Goal: Task Accomplishment & Management: Complete application form

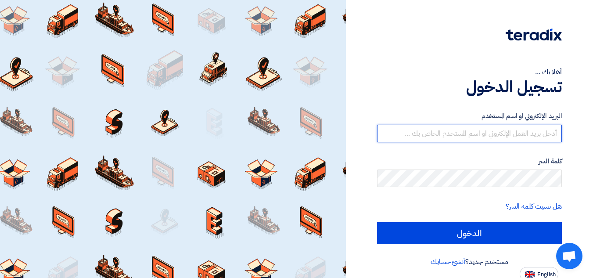
click at [463, 129] on input "text" at bounding box center [469, 134] width 185 height 18
type input "[EMAIL_ADDRESS][DOMAIN_NAME]"
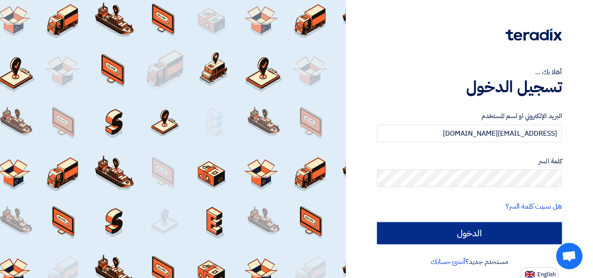
click at [469, 235] on input "الدخول" at bounding box center [469, 233] width 185 height 22
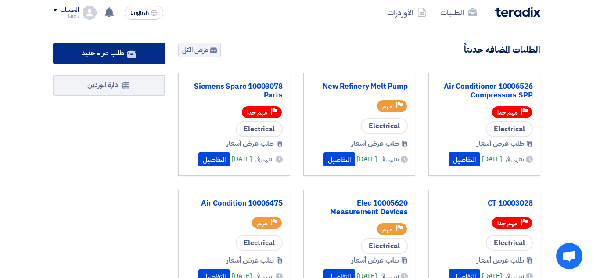
click at [122, 50] on span "طلب شراء جديد" at bounding box center [103, 53] width 43 height 11
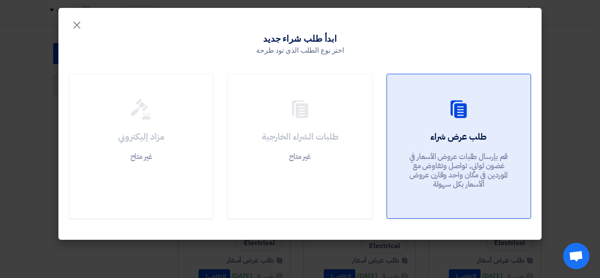
click at [471, 128] on link "طلب عرض شراء قم بإرسال طلبات عروض الأسعار في غضون ثواني, تواصل وتفاوض مع المورد…" at bounding box center [458, 146] width 144 height 145
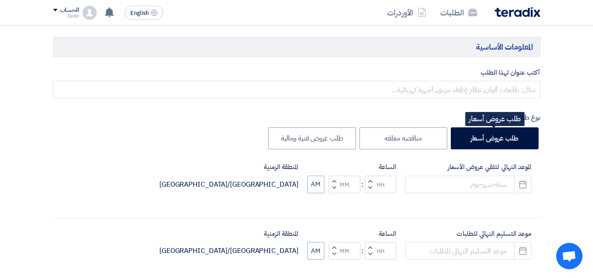
scroll to position [176, 0]
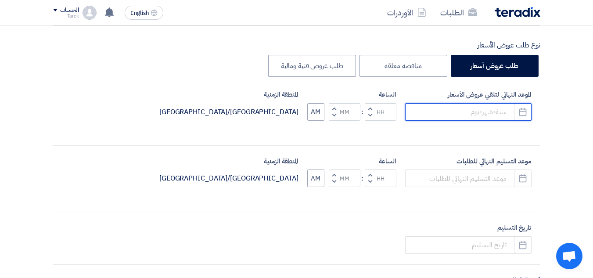
click at [447, 113] on input at bounding box center [468, 112] width 126 height 18
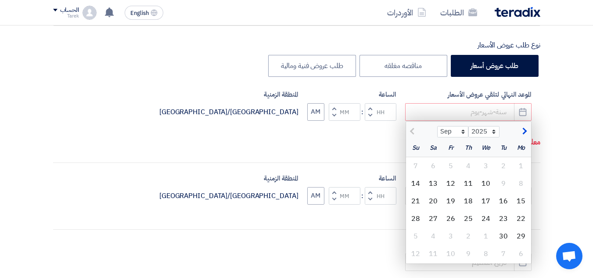
click at [373, 109] on button "Increment hours" at bounding box center [370, 108] width 11 height 11
click at [370, 110] on button "Decrement hours" at bounding box center [370, 115] width 11 height 11
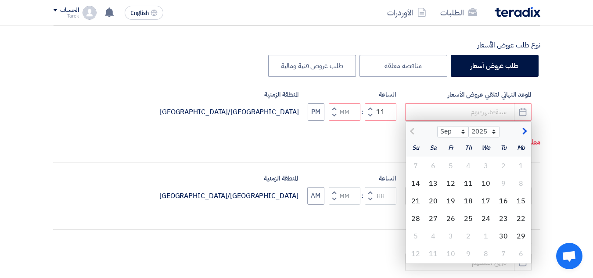
click at [370, 110] on button "Decrement hours" at bounding box center [370, 115] width 11 height 11
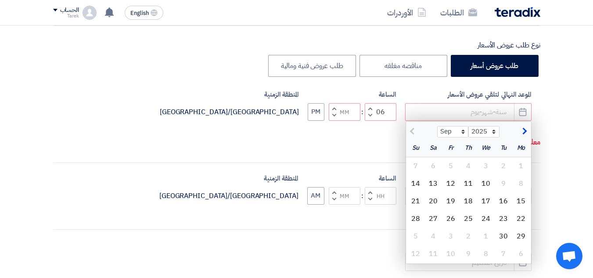
click at [370, 110] on button "Decrement hours" at bounding box center [370, 115] width 11 height 11
type input "04"
click at [331, 108] on button "Increment minutes" at bounding box center [334, 108] width 11 height 11
click at [332, 116] on span "button" at bounding box center [333, 115] width 3 height 7
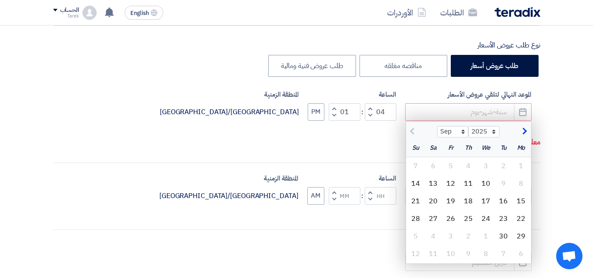
type input "00"
click at [345, 153] on div "أكتب عنوان لهذا الطلب نوع طلب عروض الأسعار طلب عروض أسعار مناقصه مغلقه طلب عروض…" at bounding box center [297, 221] width 500 height 452
click at [471, 201] on div "18" at bounding box center [469, 201] width 18 height 18
type input "[DATE]"
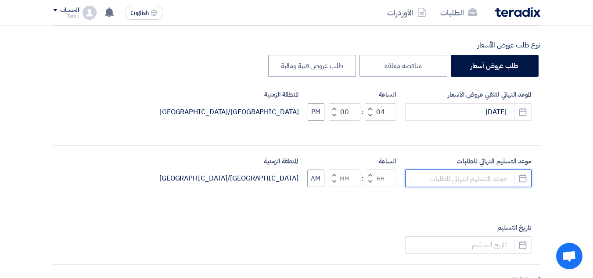
click at [485, 184] on input at bounding box center [468, 178] width 126 height 18
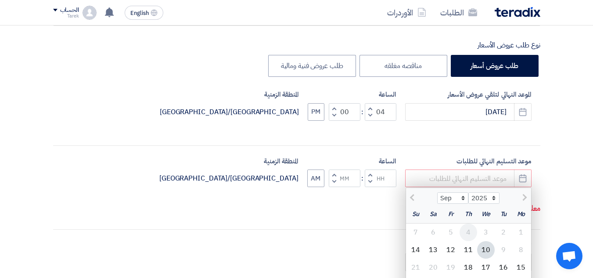
scroll to position [219, 0]
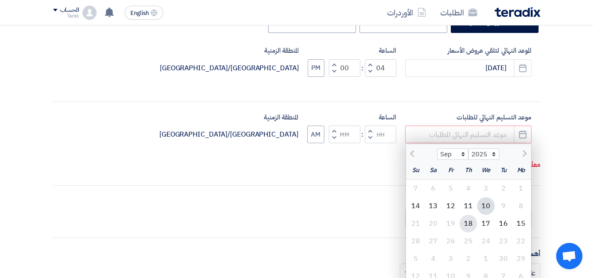
click at [470, 219] on div "18" at bounding box center [469, 224] width 18 height 18
type input "[DATE]"
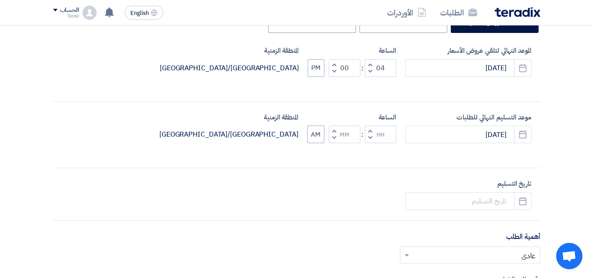
click at [370, 132] on span "button" at bounding box center [369, 131] width 3 height 7
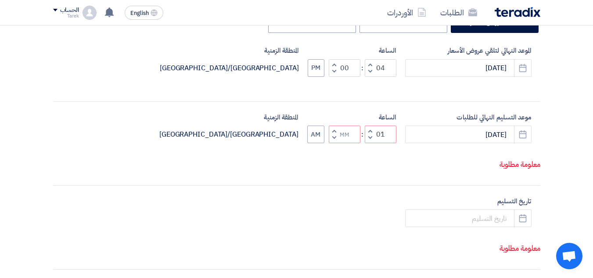
click at [368, 136] on span "button" at bounding box center [369, 137] width 3 height 7
click at [371, 130] on span "button" at bounding box center [369, 131] width 3 height 7
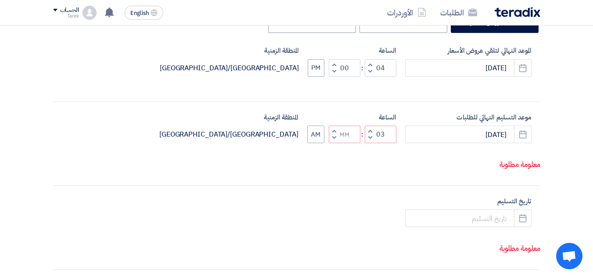
type input "04"
click at [334, 129] on span "button" at bounding box center [333, 131] width 3 height 7
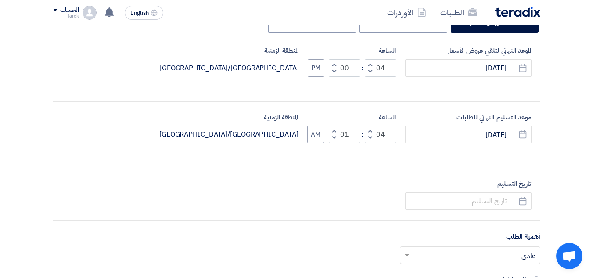
click at [334, 142] on button "Decrement minutes" at bounding box center [334, 138] width 11 height 11
type input "00"
click at [310, 130] on button "AM" at bounding box center [315, 135] width 17 height 18
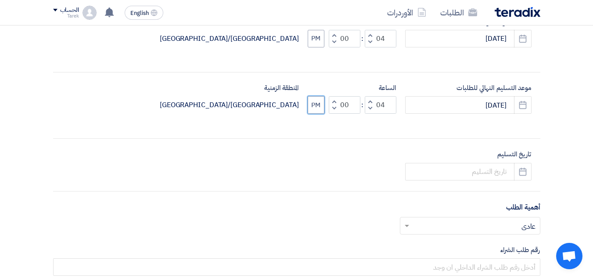
scroll to position [263, 0]
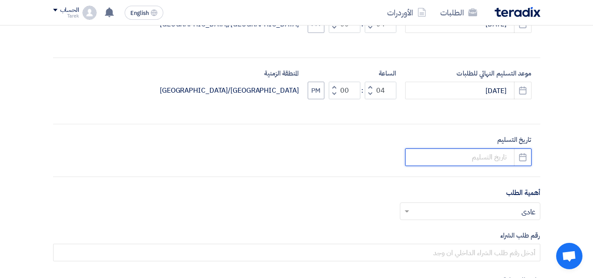
click at [482, 158] on input at bounding box center [468, 157] width 126 height 18
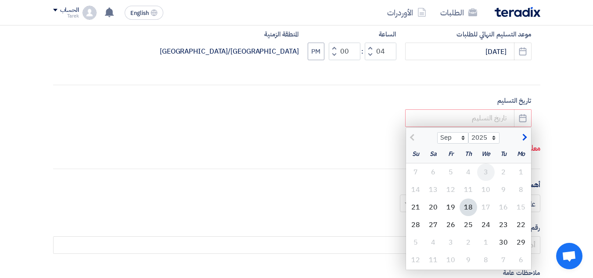
scroll to position [351, 0]
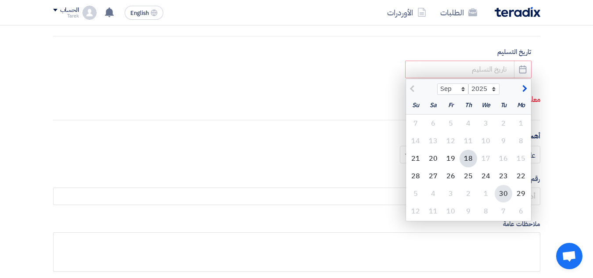
click at [506, 196] on div "30" at bounding box center [504, 194] width 18 height 18
type input "[DATE]"
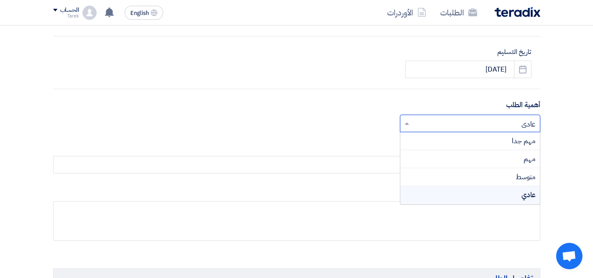
click at [491, 130] on input "text" at bounding box center [474, 124] width 123 height 14
click at [503, 138] on div "مهم جدا" at bounding box center [470, 141] width 140 height 18
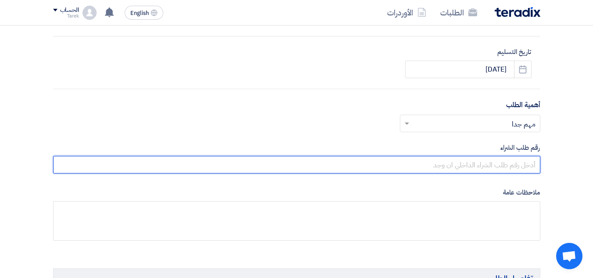
click at [521, 161] on input "text" at bounding box center [296, 165] width 487 height 18
paste input "10005764"
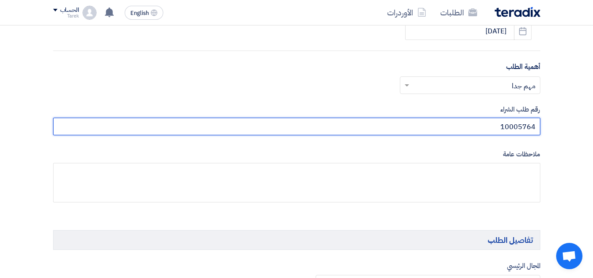
scroll to position [439, 0]
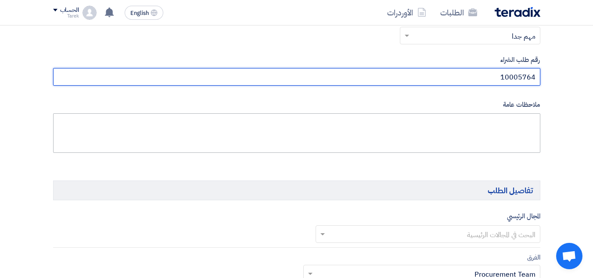
type input "10005764"
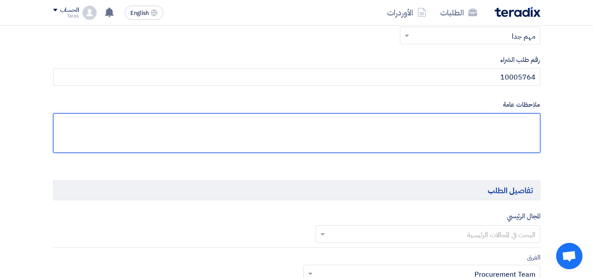
click at [456, 115] on textarea at bounding box center [296, 133] width 487 height 40
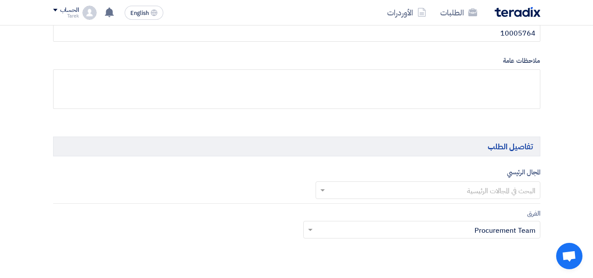
click at [512, 194] on input "text" at bounding box center [432, 191] width 207 height 14
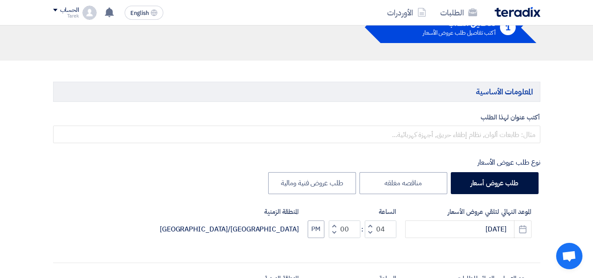
scroll to position [44, 0]
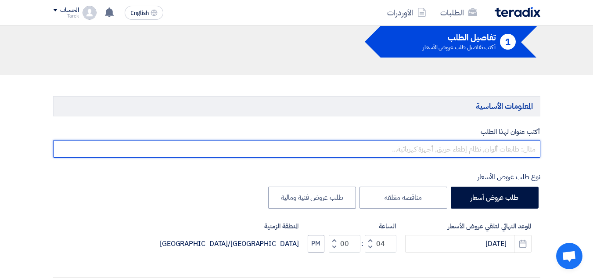
click at [436, 144] on input "text" at bounding box center [296, 149] width 487 height 18
drag, startPoint x: 506, startPoint y: 151, endPoint x: 599, endPoint y: 156, distance: 93.7
paste input "Solenoid valve coil"
click at [335, 144] on input "Drier Solenoid valve coil" at bounding box center [296, 149] width 487 height 18
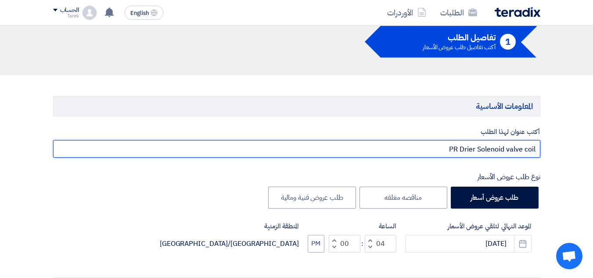
paste input "10005764"
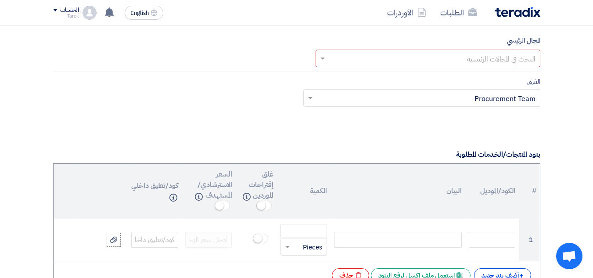
scroll to position [571, 0]
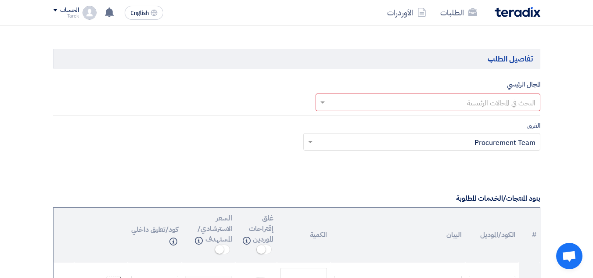
type input "PR 10005764 Drier Solenoid valve coil"
click at [487, 89] on div "المجال الرئيسي البحث في المجالات الرئيسية" at bounding box center [428, 95] width 225 height 32
click at [487, 107] on input "text" at bounding box center [432, 103] width 207 height 14
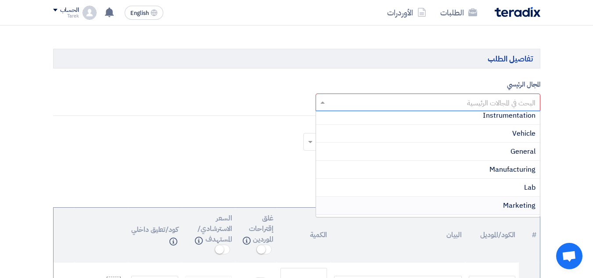
scroll to position [307, 0]
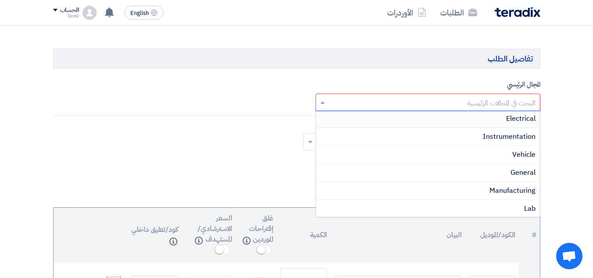
click at [516, 121] on span "Electrical" at bounding box center [520, 118] width 29 height 11
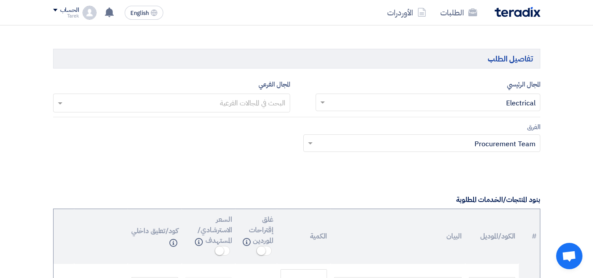
click at [280, 104] on input "text" at bounding box center [171, 104] width 228 height 14
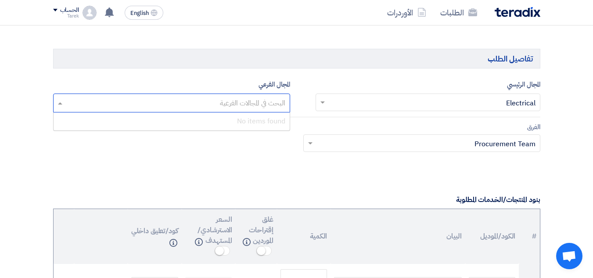
click at [326, 124] on div "الفرق Teams.. × Procurement Team ×" at bounding box center [421, 137] width 237 height 30
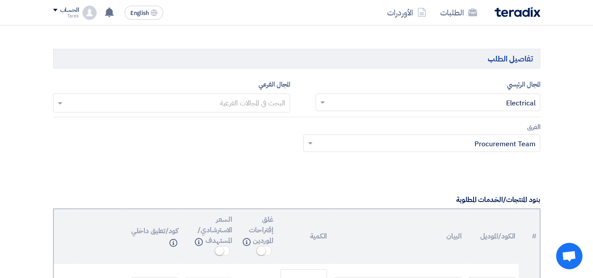
click at [402, 178] on form "المعلومات الأساسية أكتب عنوان لهذا الطلب PR 10005764 Drier Solenoid valve coil …" at bounding box center [296, 258] width 487 height 1378
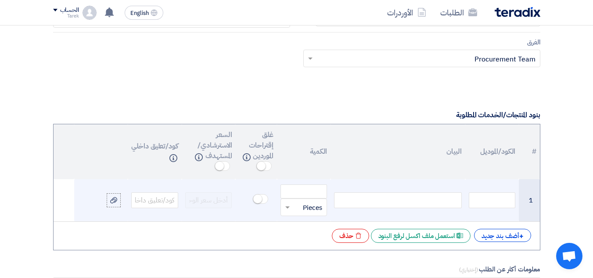
scroll to position [658, 0]
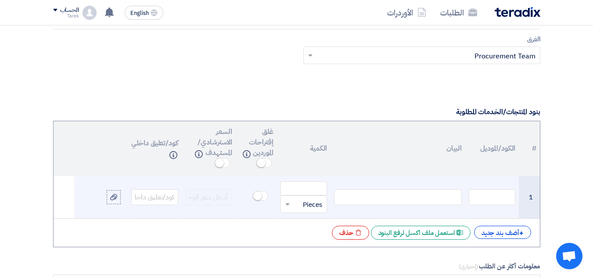
click at [395, 194] on div at bounding box center [397, 197] width 127 height 16
paste div
click at [291, 197] on div at bounding box center [304, 204] width 46 height 14
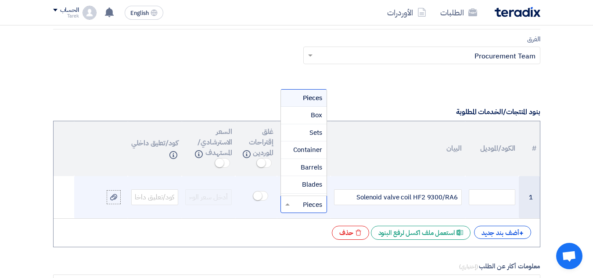
click at [296, 200] on input "text" at bounding box center [310, 204] width 28 height 14
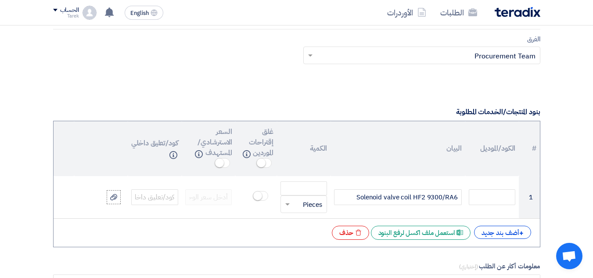
click at [314, 224] on div "# الكود/الموديل البيان الكمية غلق إقتراحات الموردين Info السعر الاسترشادي/المست…" at bounding box center [296, 184] width 487 height 126
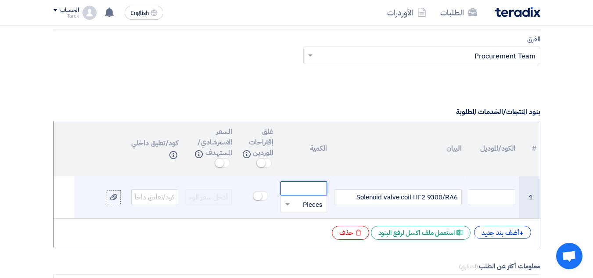
click at [311, 186] on input "number" at bounding box center [303, 188] width 47 height 14
type input "2"
click at [160, 202] on input "text" at bounding box center [154, 197] width 47 height 16
click at [160, 193] on input "text" at bounding box center [154, 197] width 47 height 16
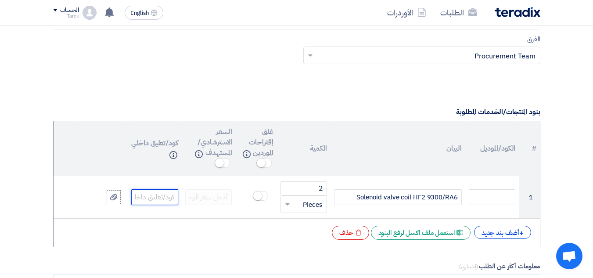
paste input "14000018366"
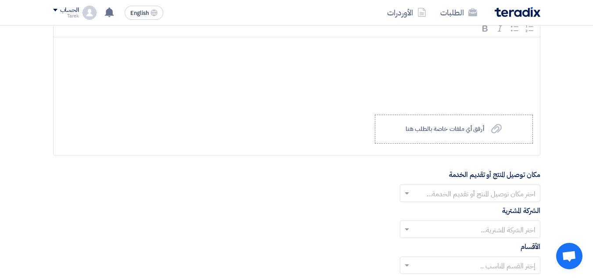
scroll to position [966, 0]
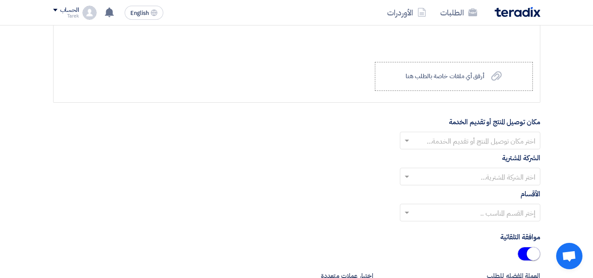
type input "14000018366"
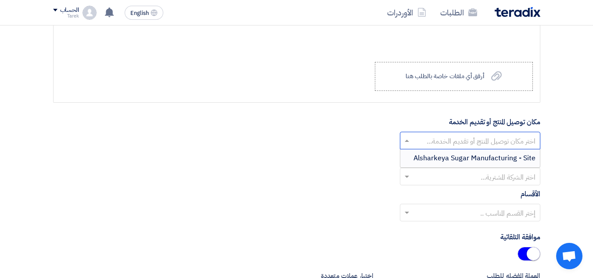
scroll to position [0, 0]
click at [473, 138] on input "text" at bounding box center [474, 141] width 123 height 14
click at [472, 153] on span "Alsharkeya Sugar Manufacturing - Site" at bounding box center [474, 158] width 122 height 11
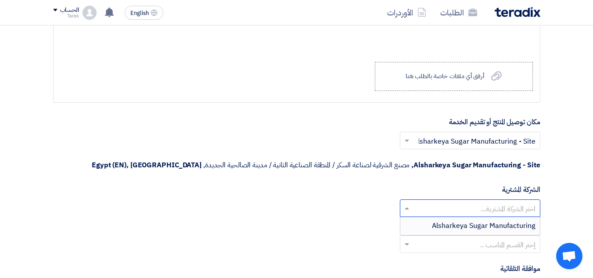
click at [485, 210] on input "text" at bounding box center [474, 208] width 123 height 14
click at [486, 221] on span "Alsharkeya Sugar Manufacturing" at bounding box center [484, 225] width 104 height 11
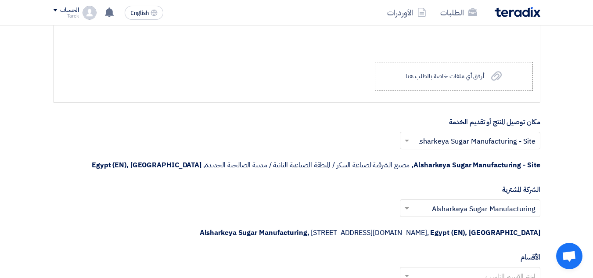
scroll to position [1097, 0]
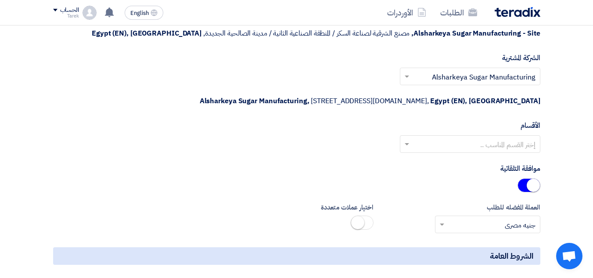
click at [500, 151] on input "text" at bounding box center [474, 144] width 123 height 14
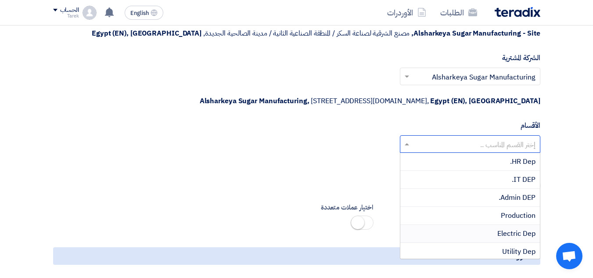
click at [505, 231] on span "Electric Dep" at bounding box center [516, 233] width 38 height 11
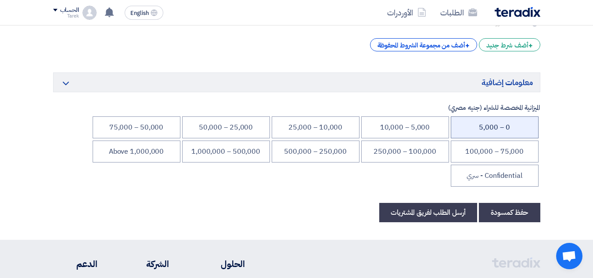
scroll to position [1361, 0]
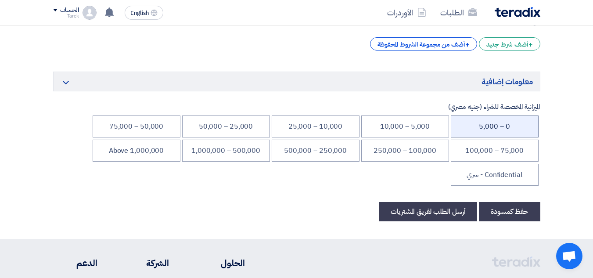
click at [504, 133] on li "0 – 5,000" at bounding box center [495, 126] width 88 height 22
click at [501, 117] on li "0 – 5,000" at bounding box center [495, 126] width 88 height 22
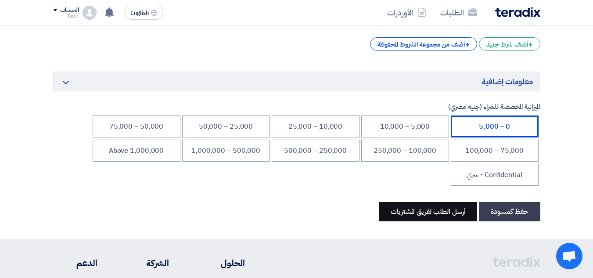
click at [437, 214] on button "أرسل الطلب لفريق المشتريات" at bounding box center [428, 211] width 98 height 19
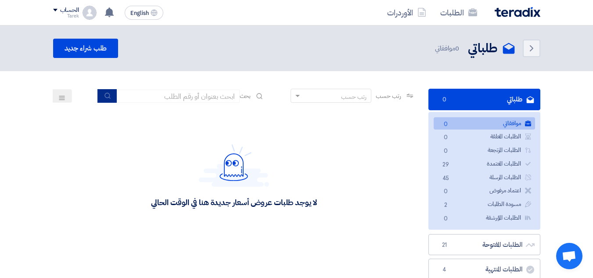
click at [104, 93] on icon "submit" at bounding box center [107, 95] width 7 height 7
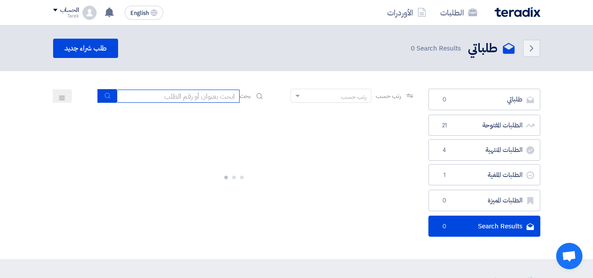
click at [156, 93] on input at bounding box center [178, 96] width 123 height 13
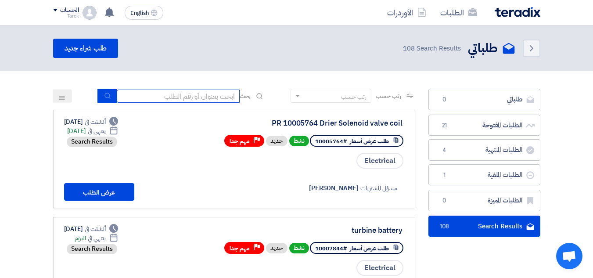
click at [153, 101] on input at bounding box center [178, 96] width 123 height 13
click at [207, 173] on div "PR 10005764 Drier Solenoid valve coil طلب عرض أسعار #10005764 نشط جديد Priority…" at bounding box center [234, 158] width 340 height 83
drag, startPoint x: 272, startPoint y: 121, endPoint x: 405, endPoint y: 124, distance: 133.0
click at [410, 122] on link "PR 10005764 Drier Solenoid valve coil طلب عرض أسعار #10005764 نشط جديد Priority…" at bounding box center [234, 159] width 362 height 98
copy div "PR 10005764 Drier Solenoid valve coil"
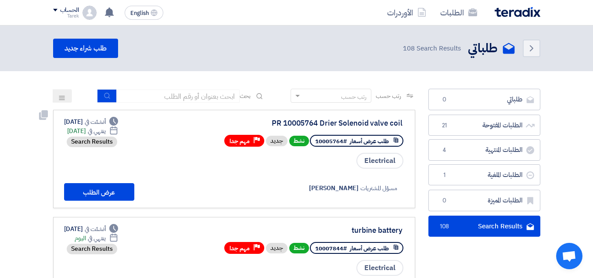
click at [333, 121] on div "PR 10005764 Drier Solenoid valve coil" at bounding box center [315, 123] width 176 height 8
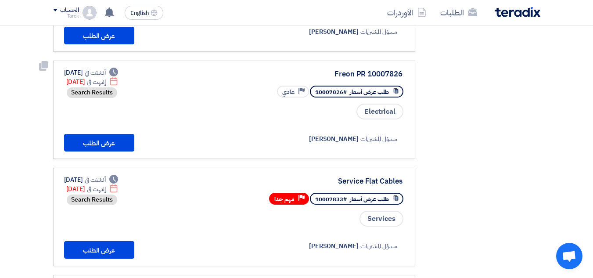
scroll to position [483, 0]
